Goal: Transaction & Acquisition: Purchase product/service

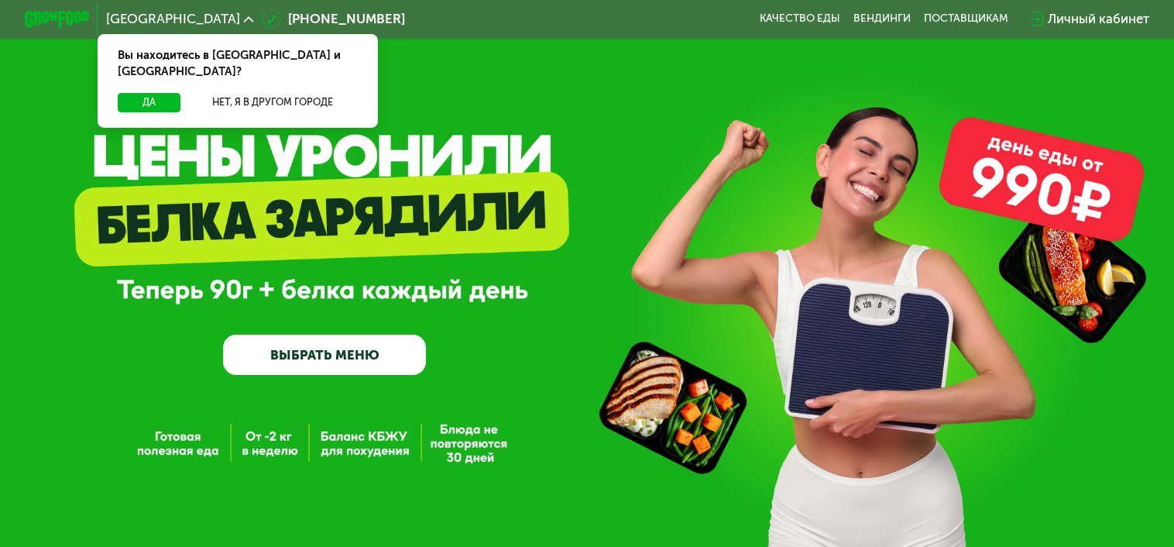
scroll to position [490, 0]
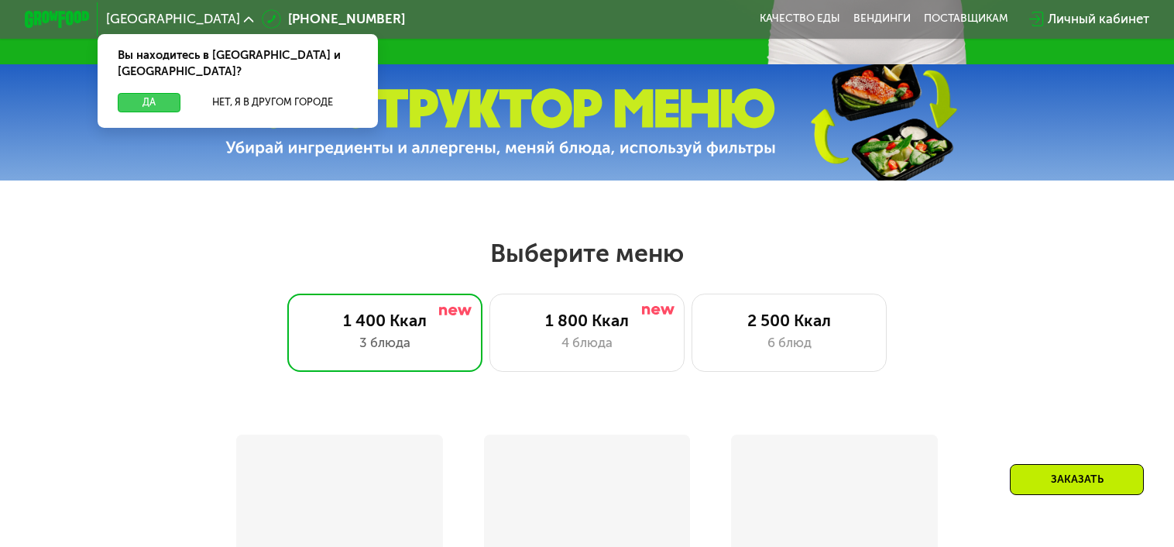
click at [151, 93] on button "Да" at bounding box center [149, 102] width 63 height 19
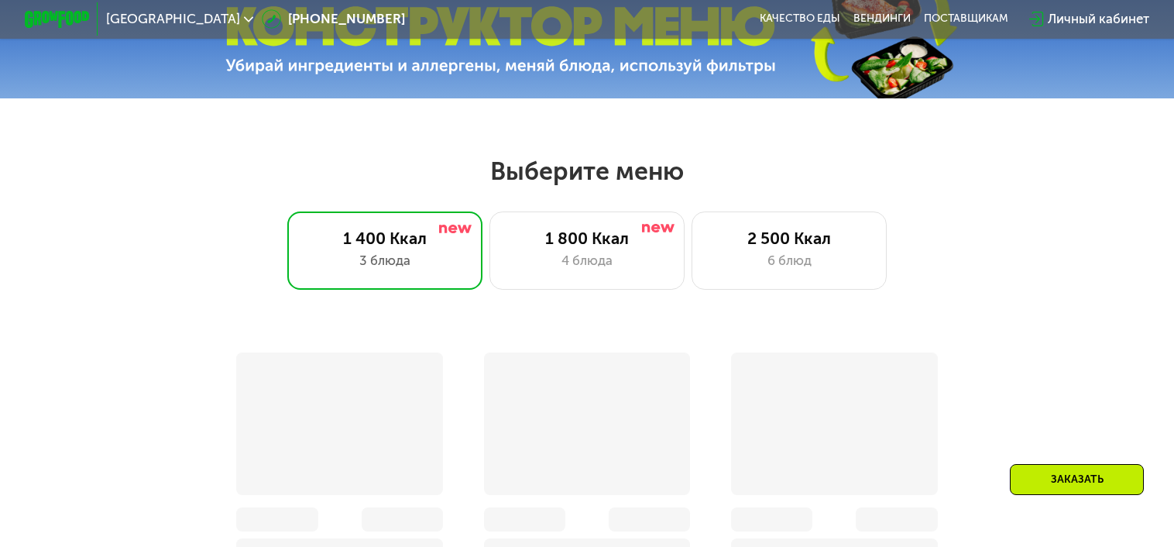
scroll to position [409, 0]
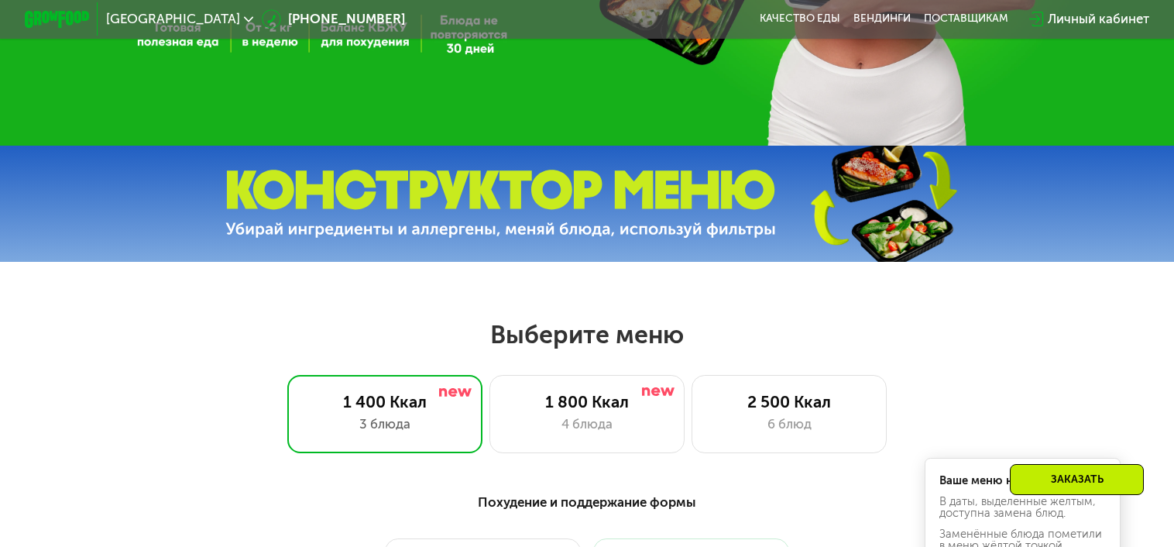
click at [1060, 482] on div "Заказать" at bounding box center [1077, 479] width 134 height 31
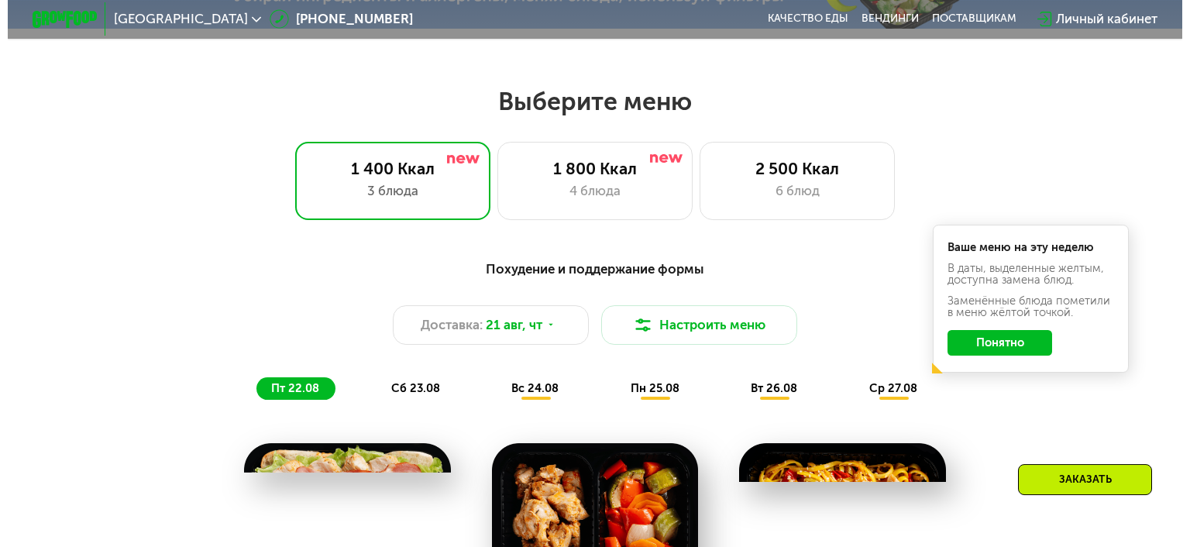
scroll to position [818, 0]
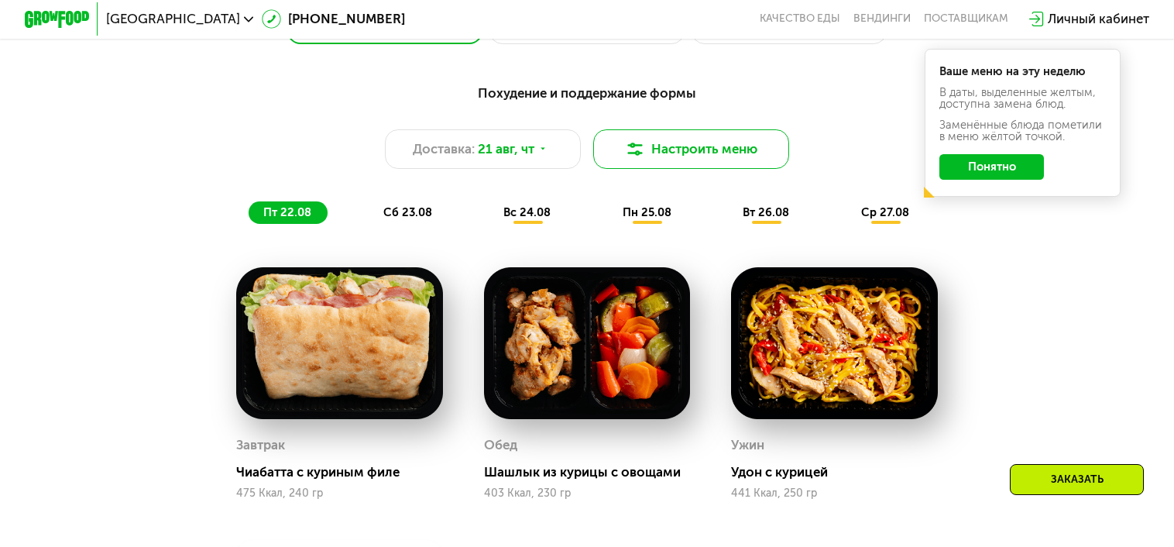
click at [644, 159] on img at bounding box center [634, 148] width 19 height 19
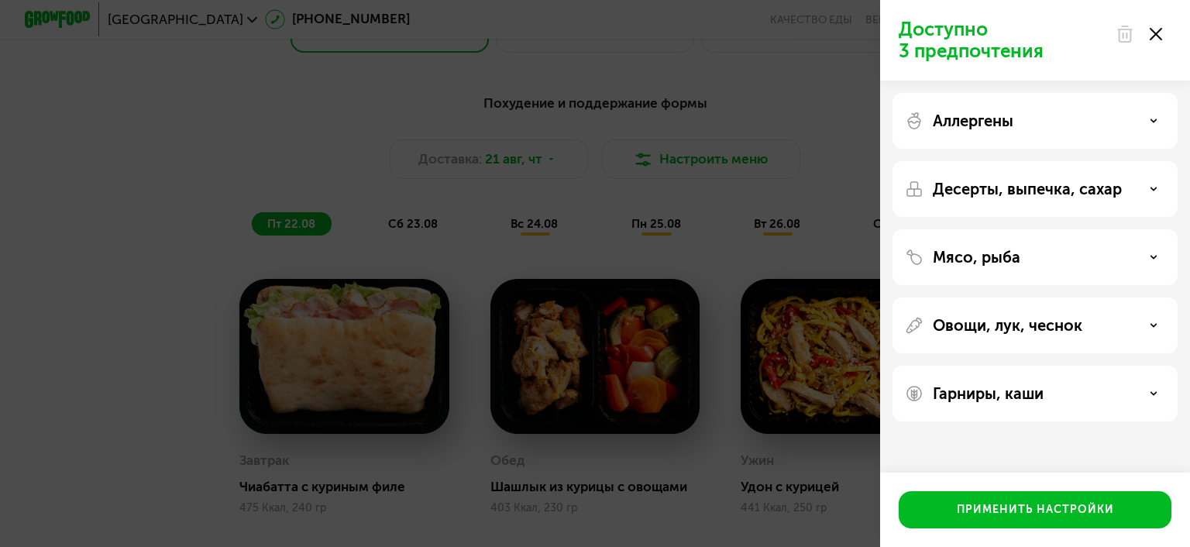
click at [1026, 129] on div "Аллергены" at bounding box center [1035, 121] width 260 height 19
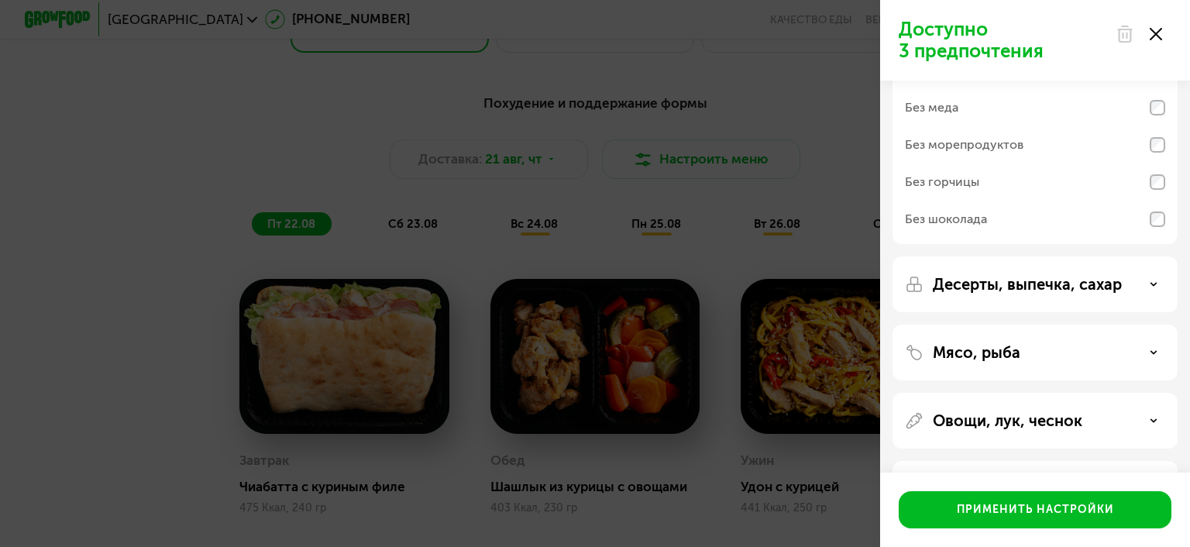
scroll to position [0, 0]
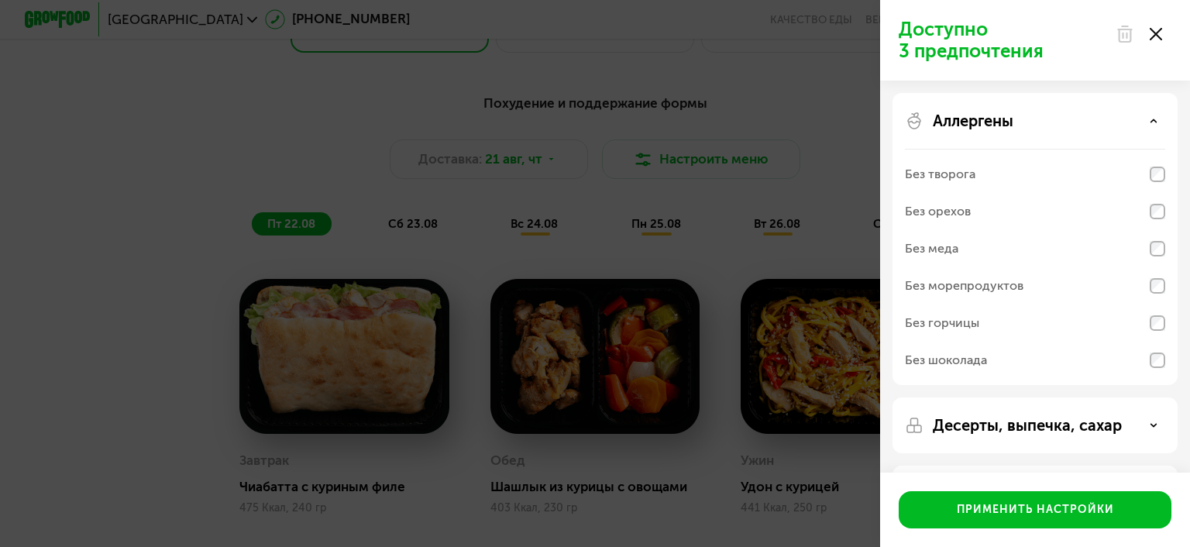
click at [1018, 193] on div "Без творога" at bounding box center [1035, 211] width 260 height 37
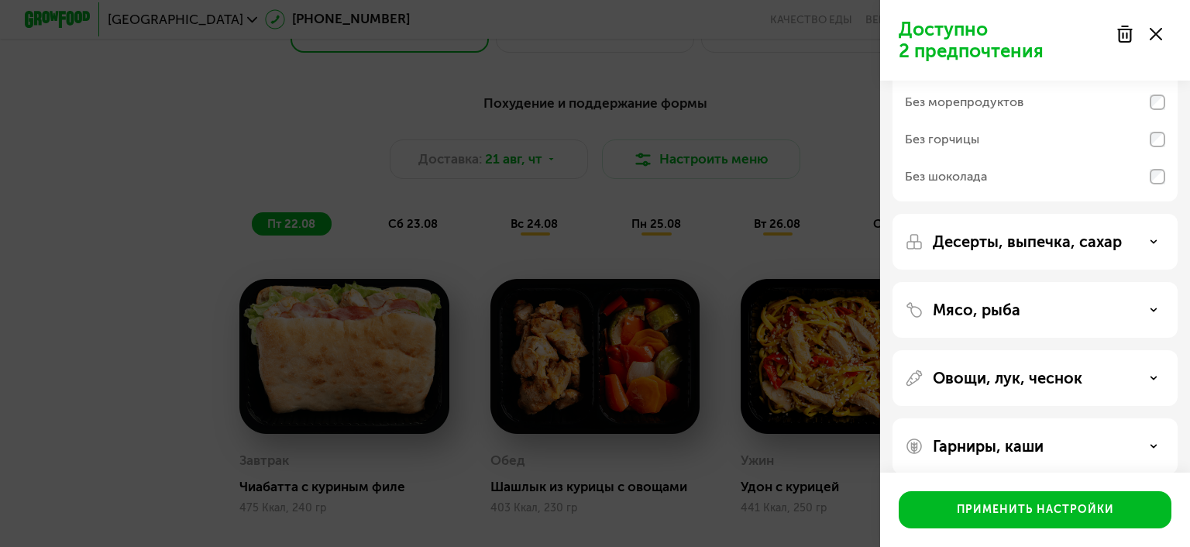
scroll to position [201, 0]
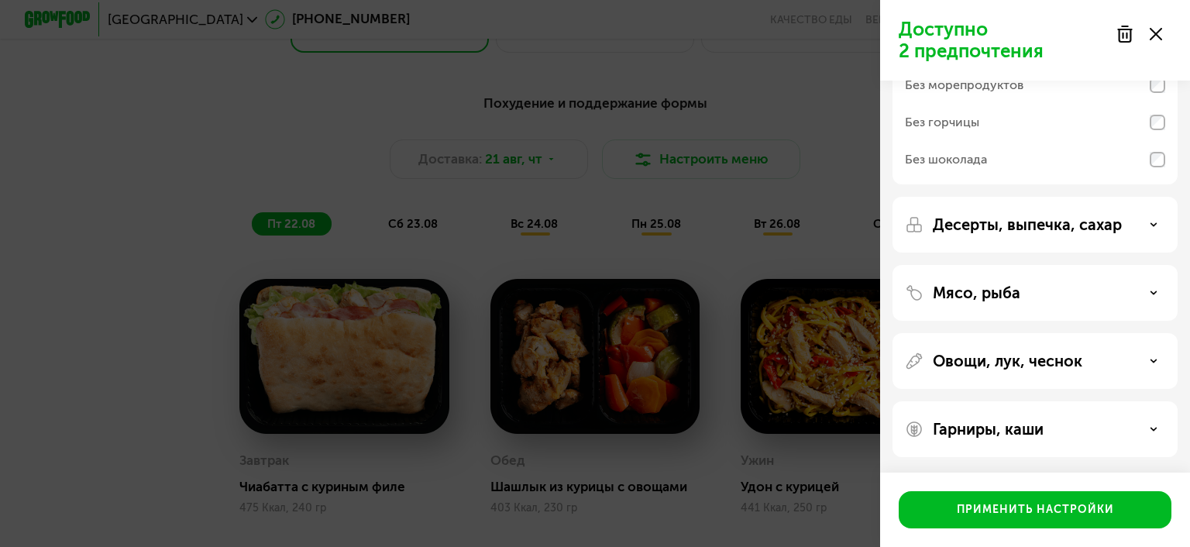
click at [1069, 228] on p "Десерты, выпечка, сахар" at bounding box center [1026, 224] width 189 height 19
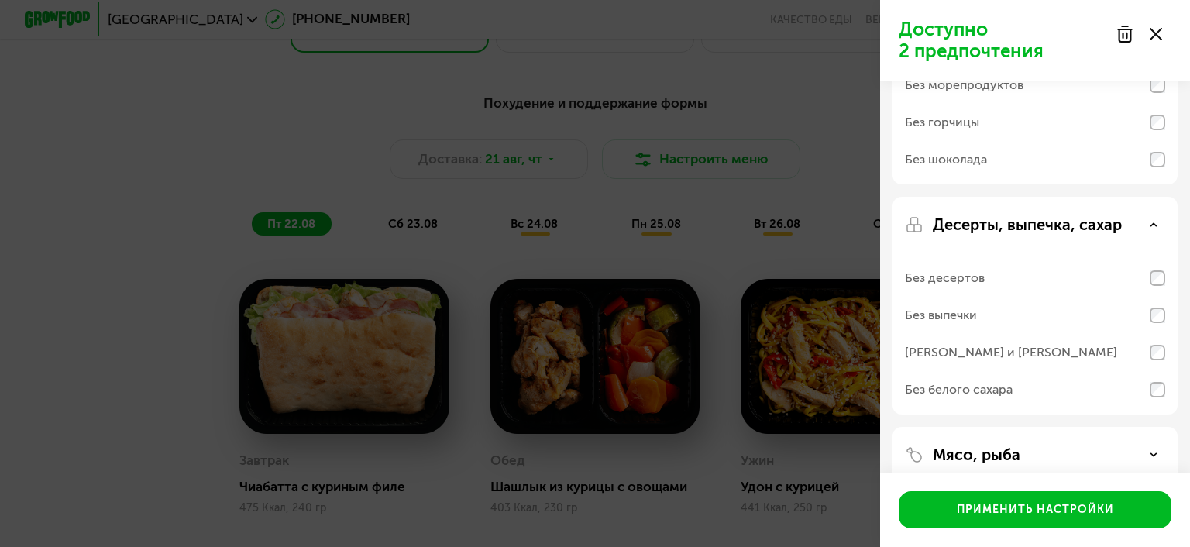
click at [1027, 324] on div "Без выпечки" at bounding box center [1035, 315] width 260 height 37
click at [1036, 362] on div "[PERSON_NAME] и [PERSON_NAME]" at bounding box center [1035, 352] width 260 height 37
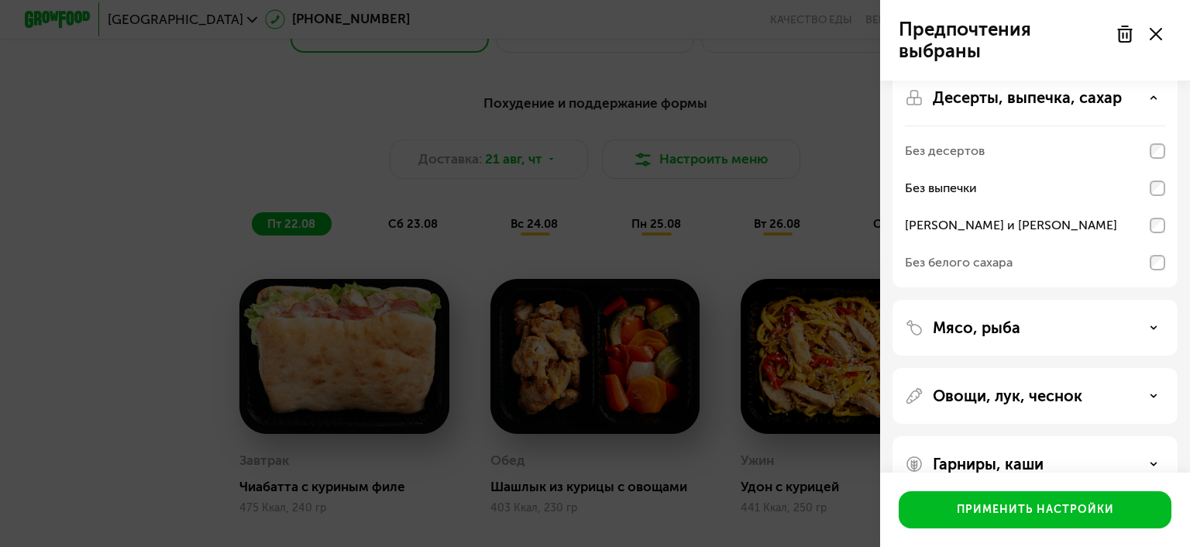
scroll to position [362, 0]
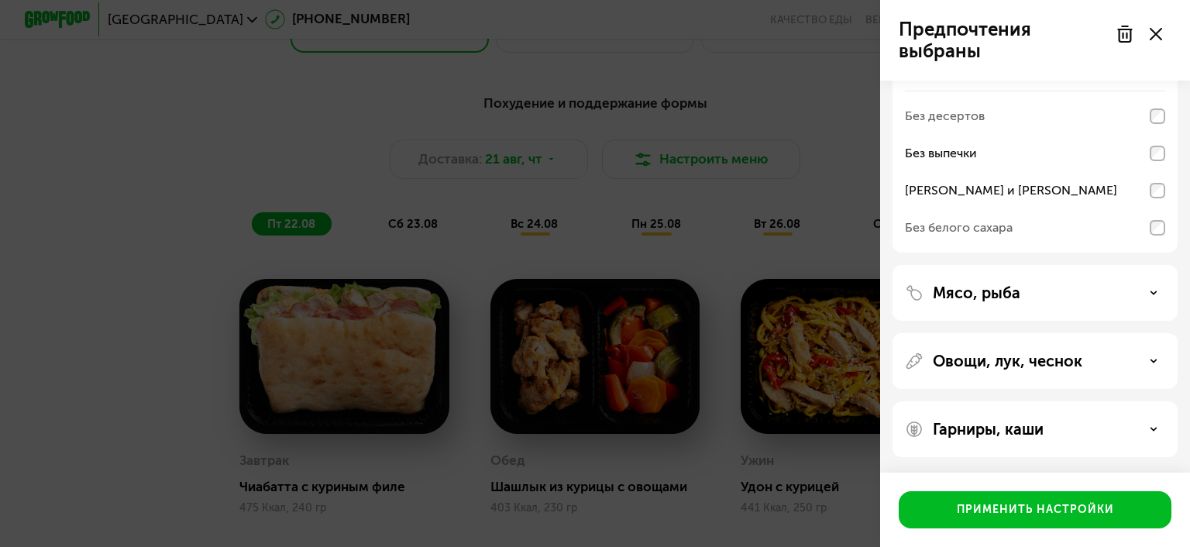
click at [1032, 429] on p "Гарниры, каши" at bounding box center [987, 429] width 111 height 19
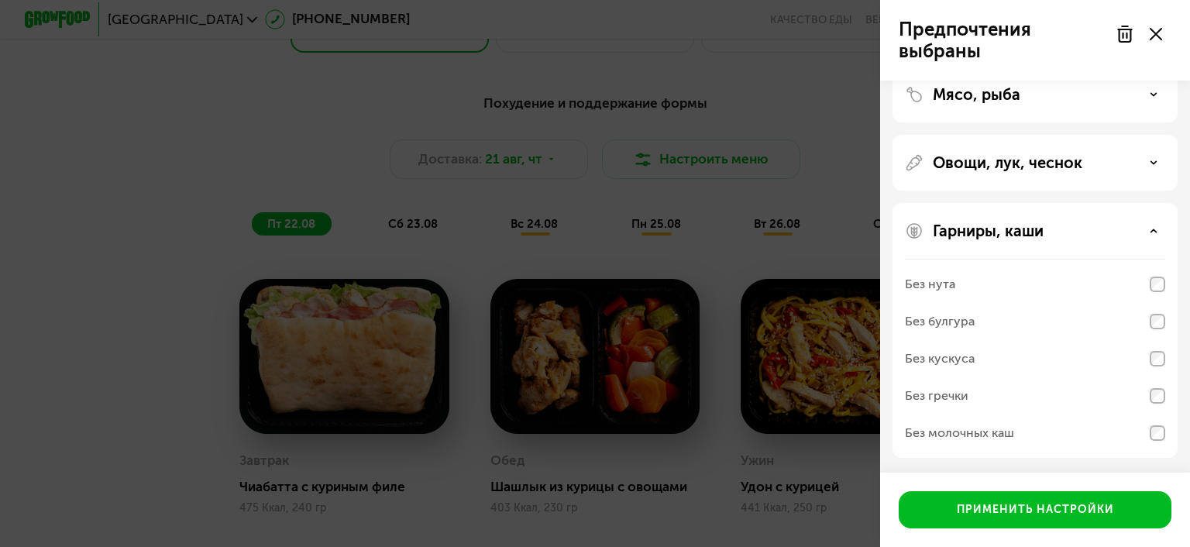
scroll to position [561, 0]
click at [1003, 282] on div "Без нута" at bounding box center [1035, 283] width 260 height 37
click at [925, 323] on div "Без булгура" at bounding box center [940, 320] width 70 height 19
click at [1163, 35] on div at bounding box center [1138, 34] width 65 height 31
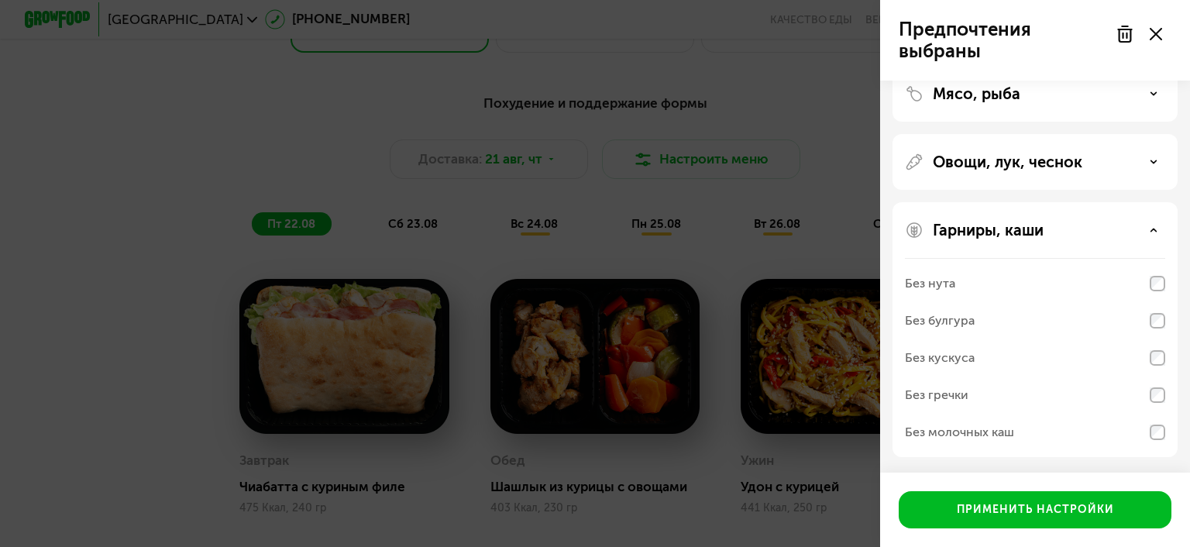
click at [1152, 38] on use at bounding box center [1155, 34] width 12 height 12
